Goal: Information Seeking & Learning: Learn about a topic

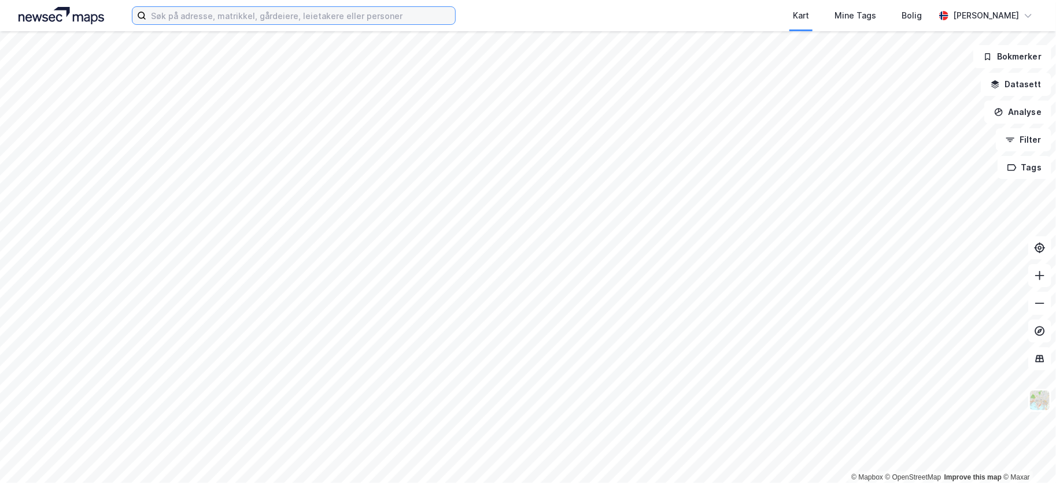
click at [222, 12] on input at bounding box center [300, 15] width 309 height 17
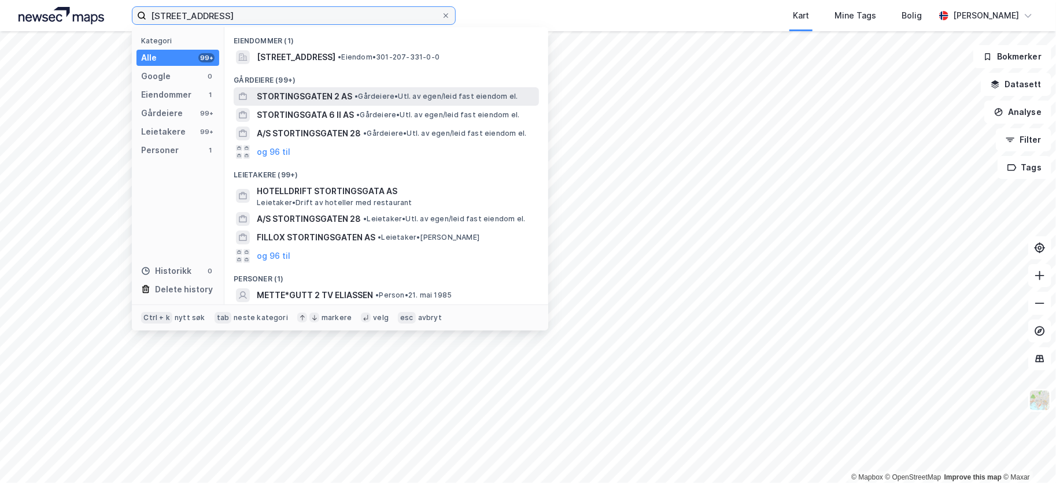
type input "[STREET_ADDRESS]"
click at [327, 95] on span "STORTINGSGATEN 2 AS" at bounding box center [304, 97] width 95 height 14
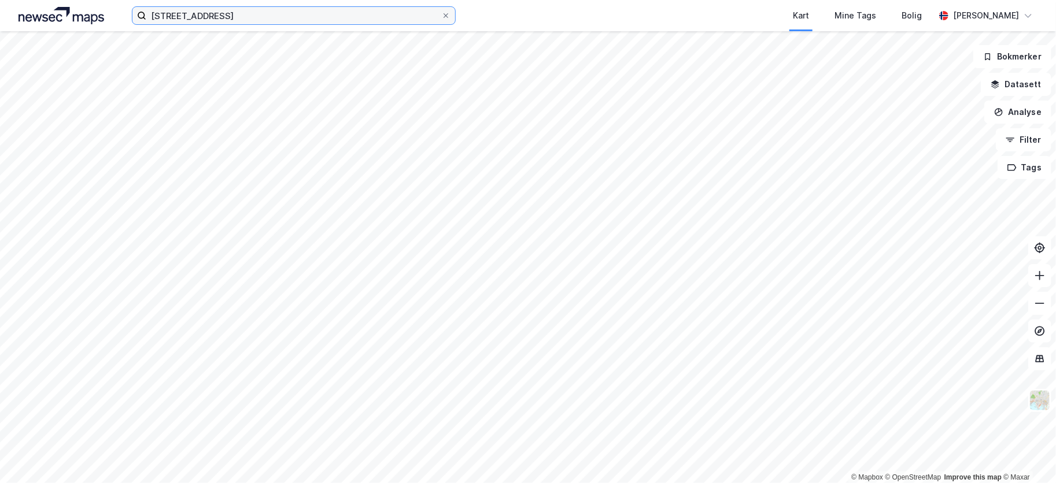
click at [236, 12] on input "[STREET_ADDRESS]" at bounding box center [293, 15] width 295 height 17
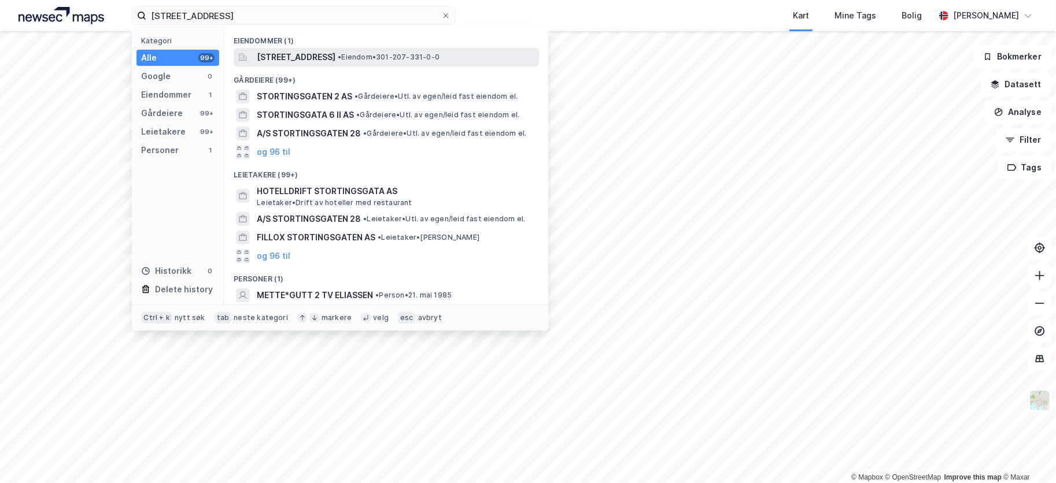
click at [309, 58] on span "[STREET_ADDRESS]" at bounding box center [296, 57] width 79 height 14
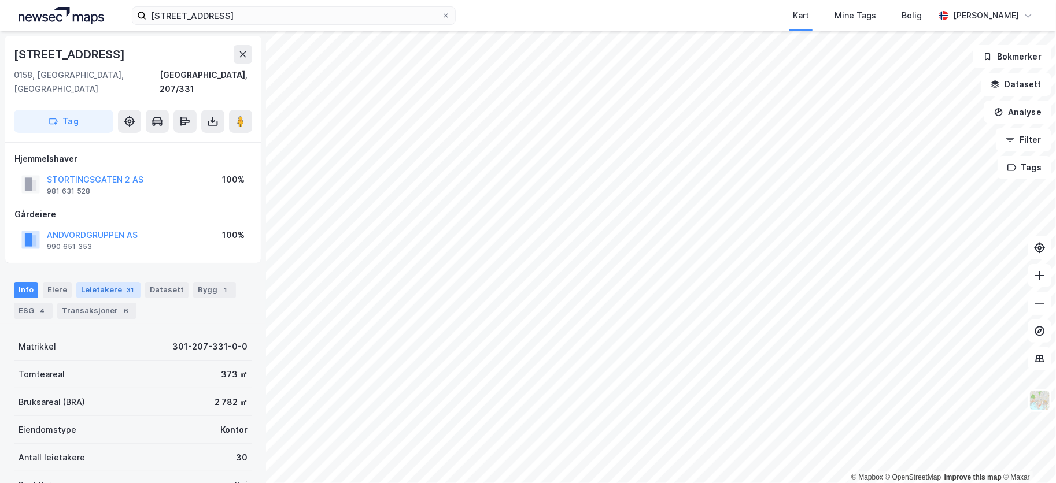
click at [106, 282] on div "Leietakere 31" at bounding box center [108, 290] width 64 height 16
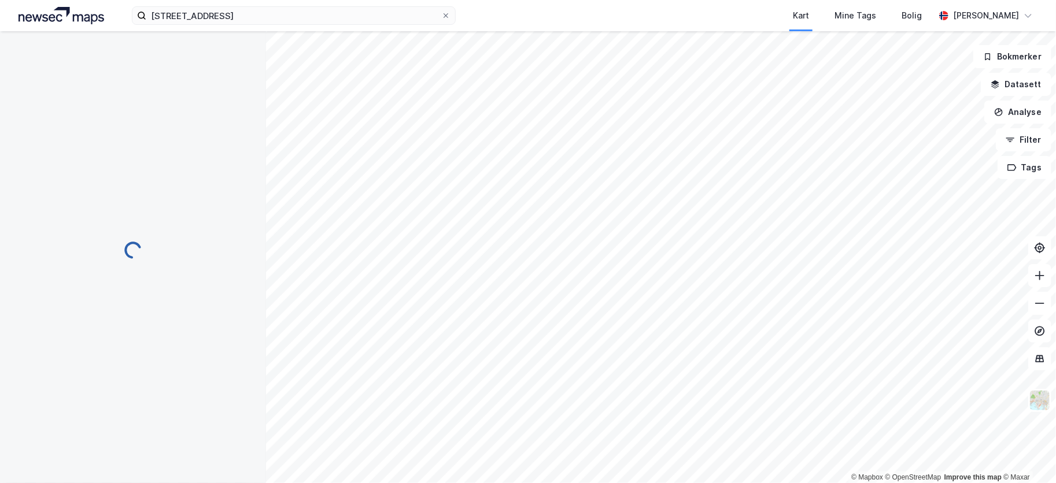
scroll to position [7, 0]
